Goal: Find specific page/section

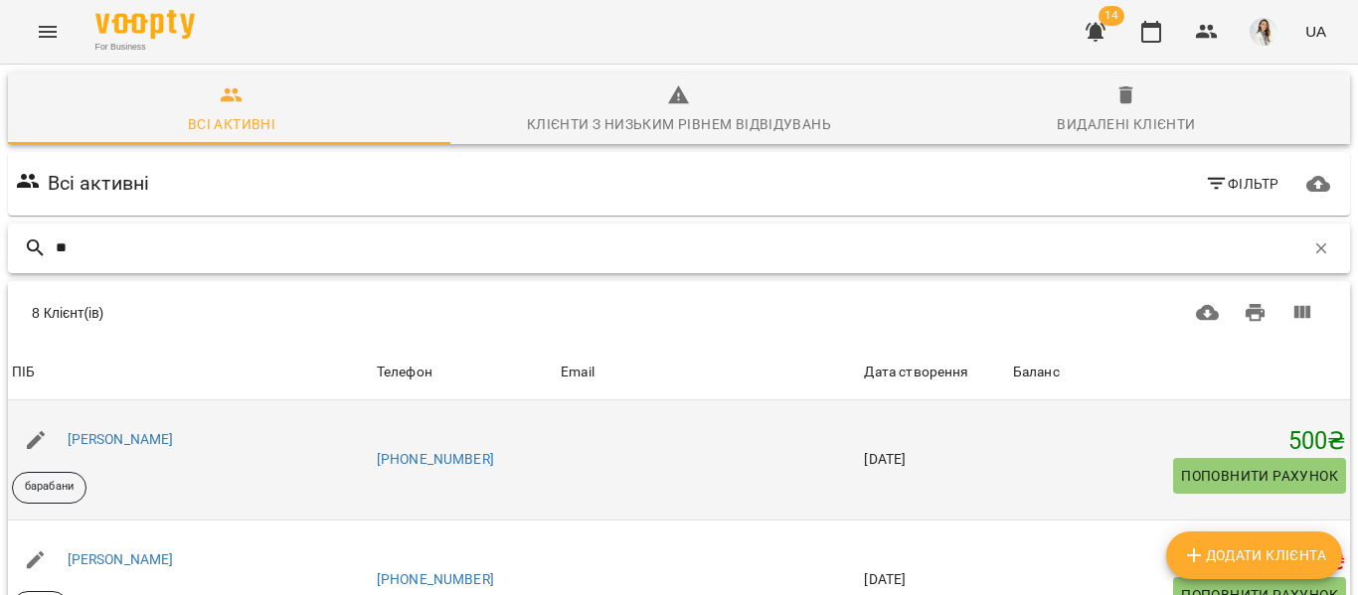
type input "**"
click at [115, 473] on div "[PERSON_NAME] барабани" at bounding box center [190, 459] width 365 height 95
click at [127, 436] on link "[PERSON_NAME]" at bounding box center [121, 439] width 106 height 16
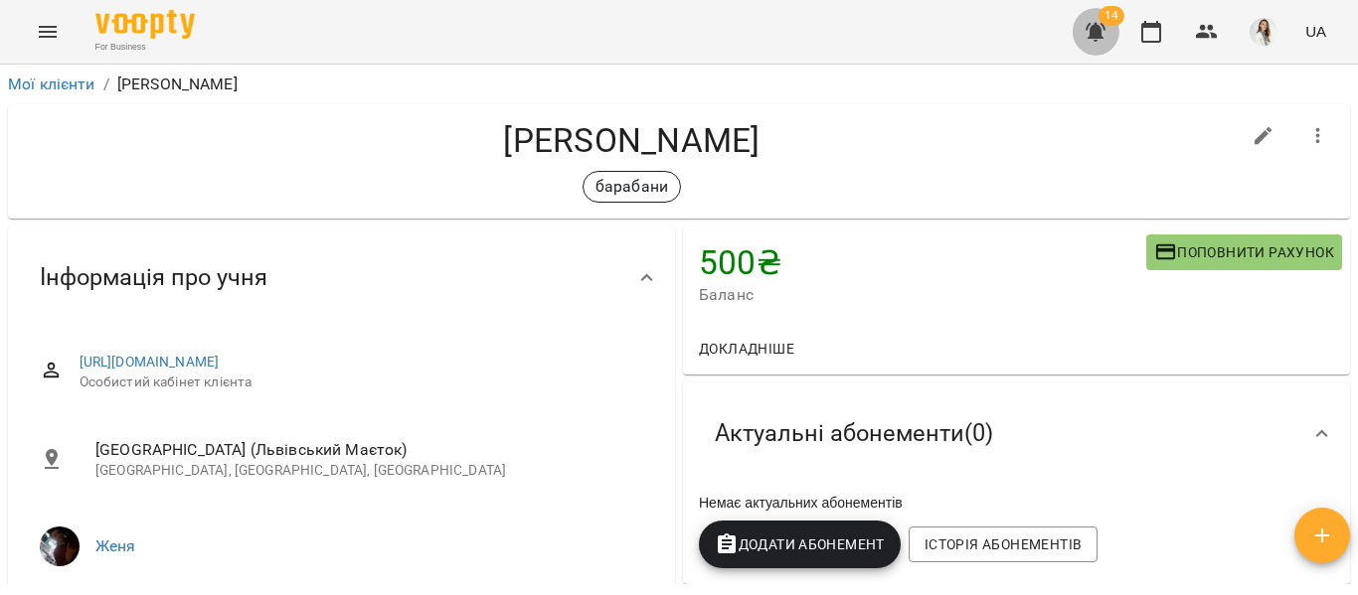
click at [1093, 36] on icon "button" at bounding box center [1095, 32] width 20 height 19
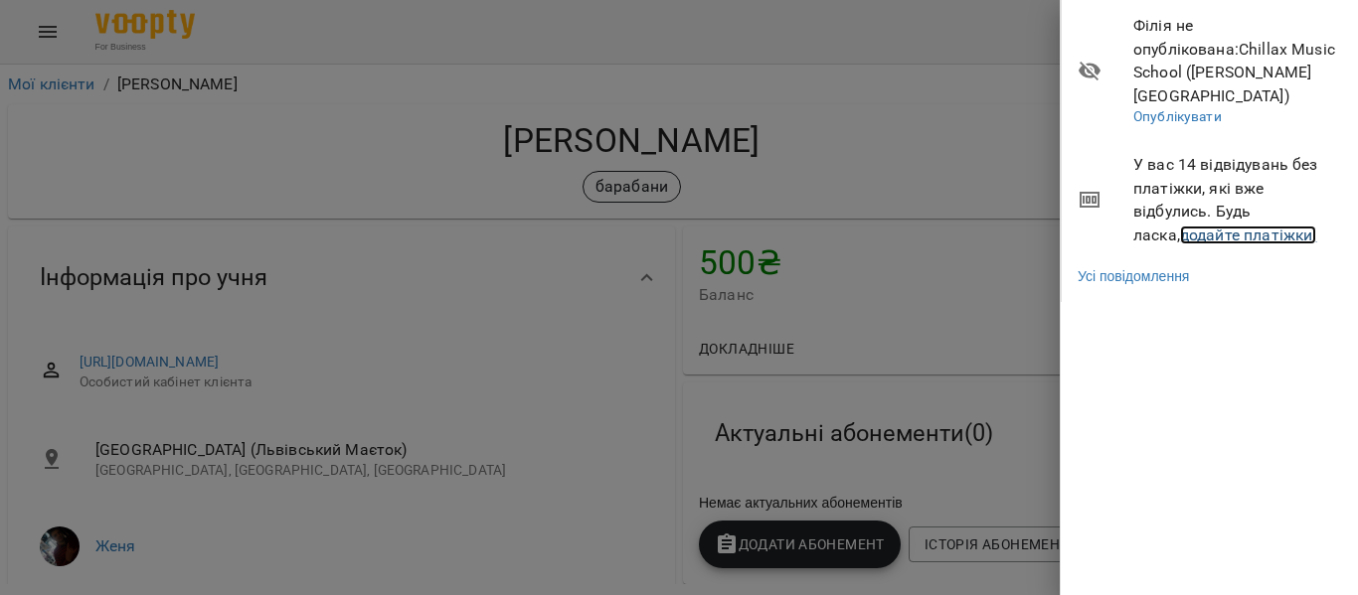
click at [1180, 226] on link "додайте платіжки!" at bounding box center [1248, 235] width 137 height 19
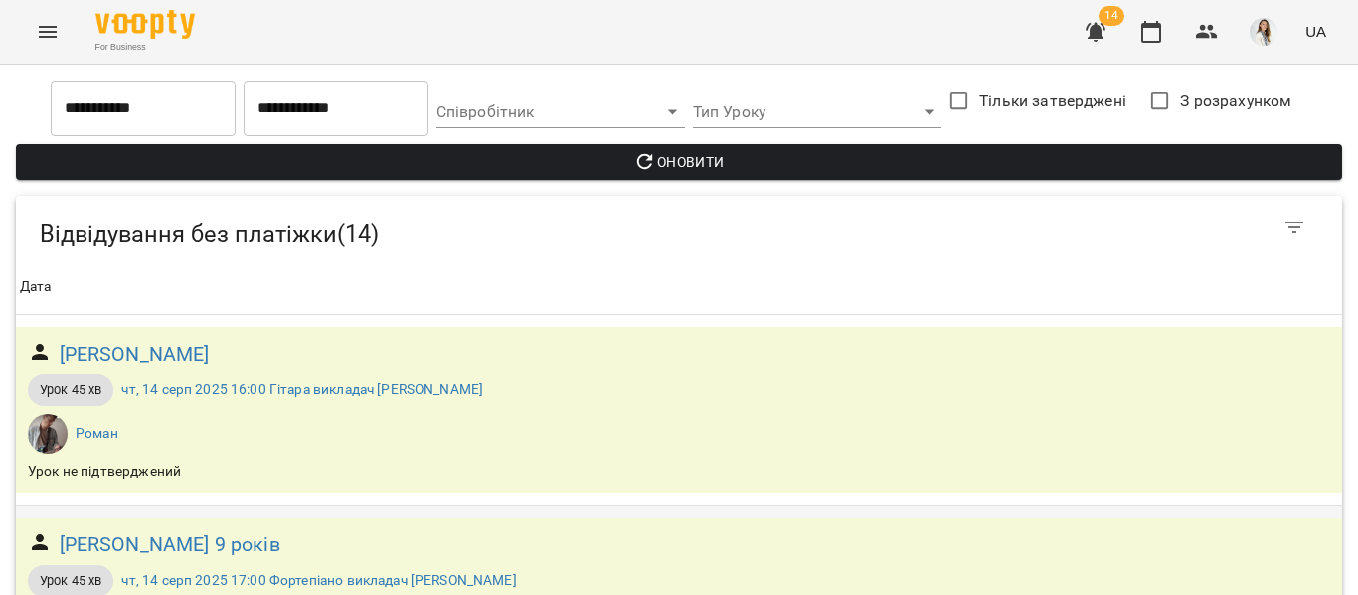
scroll to position [574, 0]
